Goal: Task Accomplishment & Management: Use online tool/utility

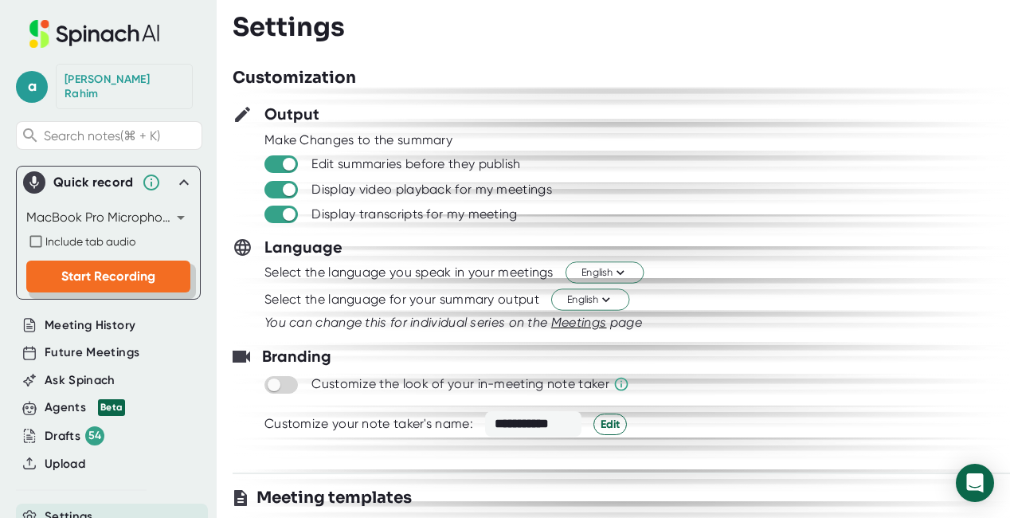
scroll to position [2208, 0]
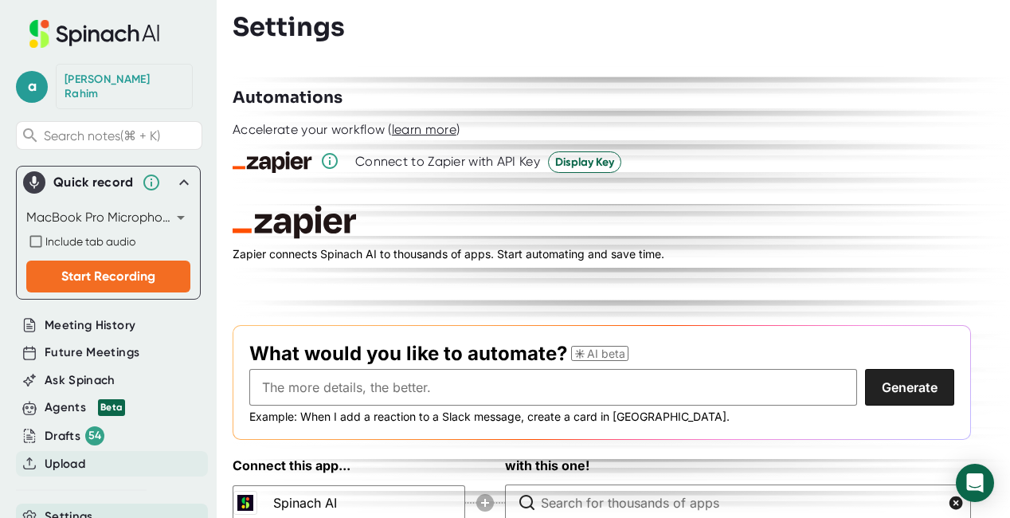
click at [88, 456] on div "Upload" at bounding box center [112, 464] width 192 height 26
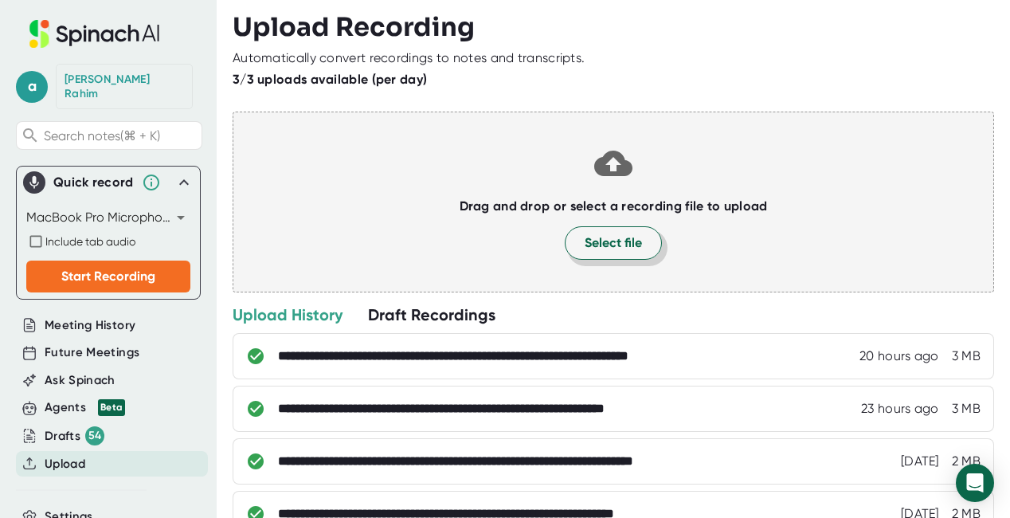
click at [596, 230] on button "Select file" at bounding box center [613, 242] width 97 height 33
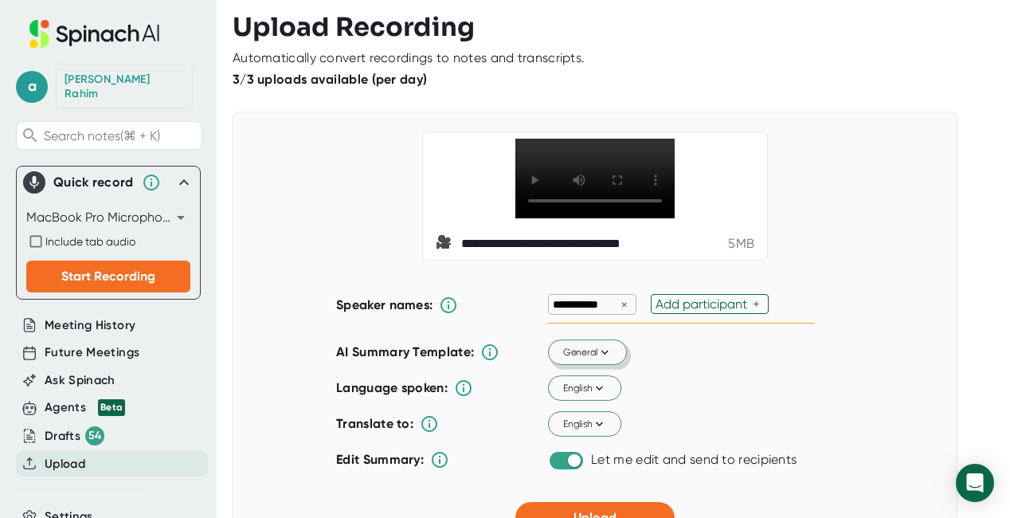
click at [586, 359] on button "General" at bounding box center [587, 352] width 79 height 25
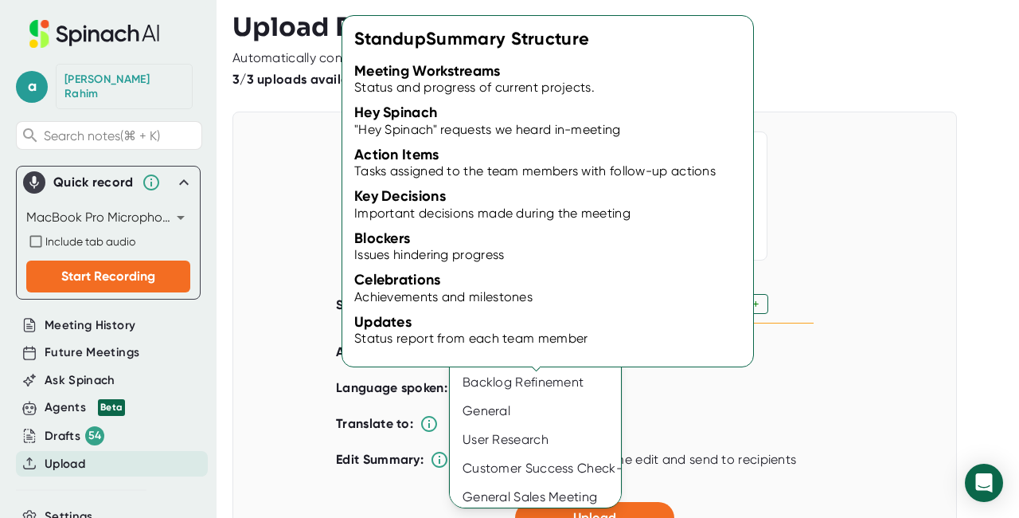
click at [498, 297] on div "Standup" at bounding box center [540, 296] width 181 height 29
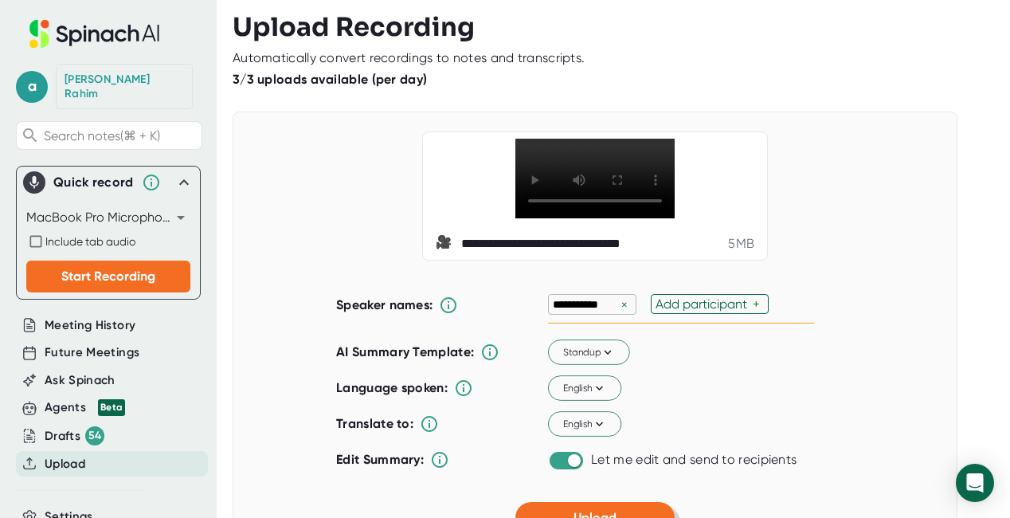
click at [611, 506] on button "Upload" at bounding box center [594, 518] width 159 height 32
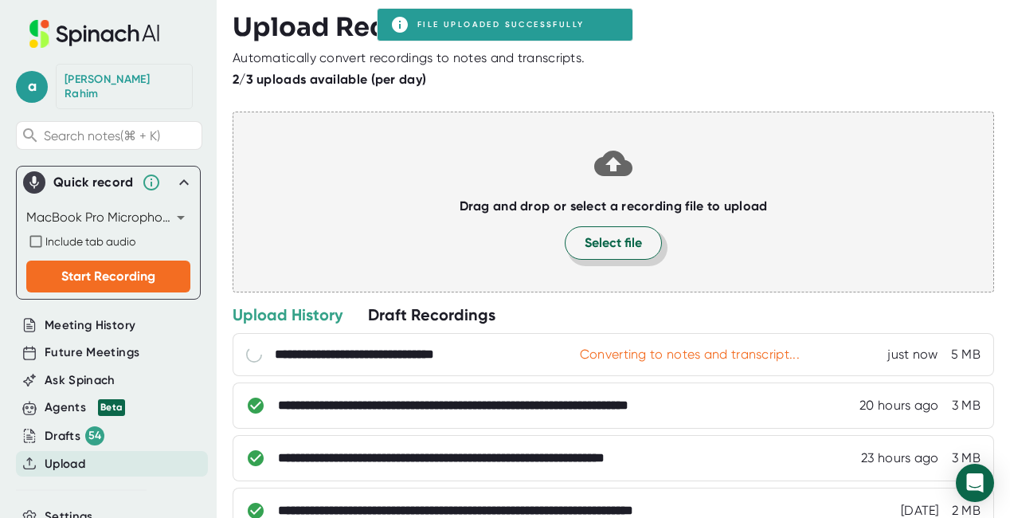
click at [592, 229] on button "Select file" at bounding box center [613, 242] width 97 height 33
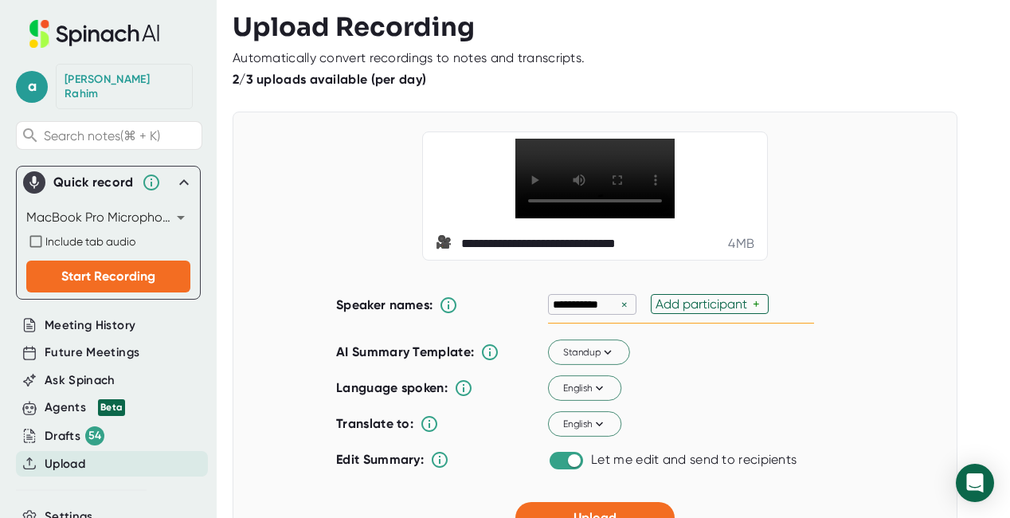
click at [627, 517] on html "**********" at bounding box center [505, 259] width 1010 height 518
click at [708, 309] on div "Add participant" at bounding box center [703, 303] width 97 height 15
click at [681, 308] on div "✓" at bounding box center [681, 303] width 14 height 15
click at [754, 365] on div "Standup" at bounding box center [681, 351] width 266 height 33
click at [672, 376] on div "English" at bounding box center [648, 388] width 200 height 25
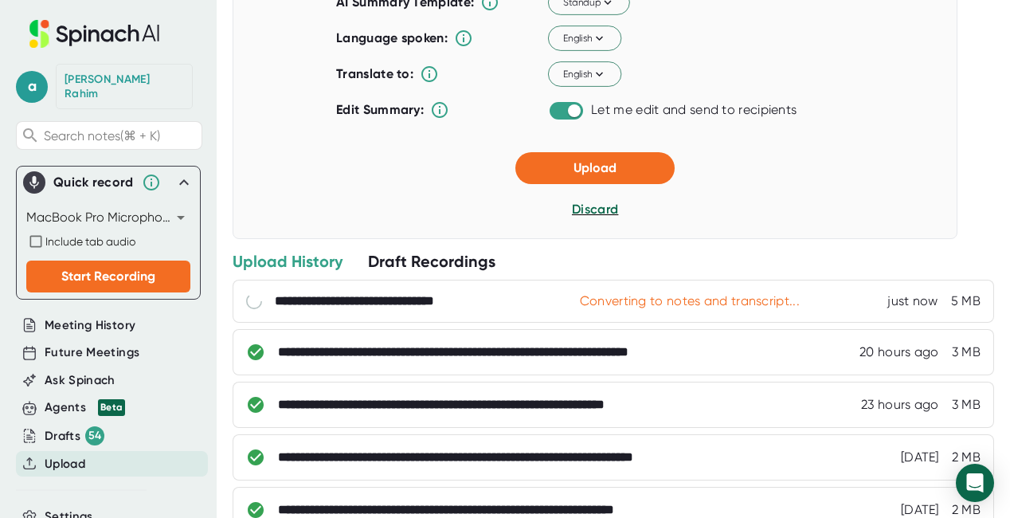
scroll to position [492, 0]
